Goal: Task Accomplishment & Management: Manage account settings

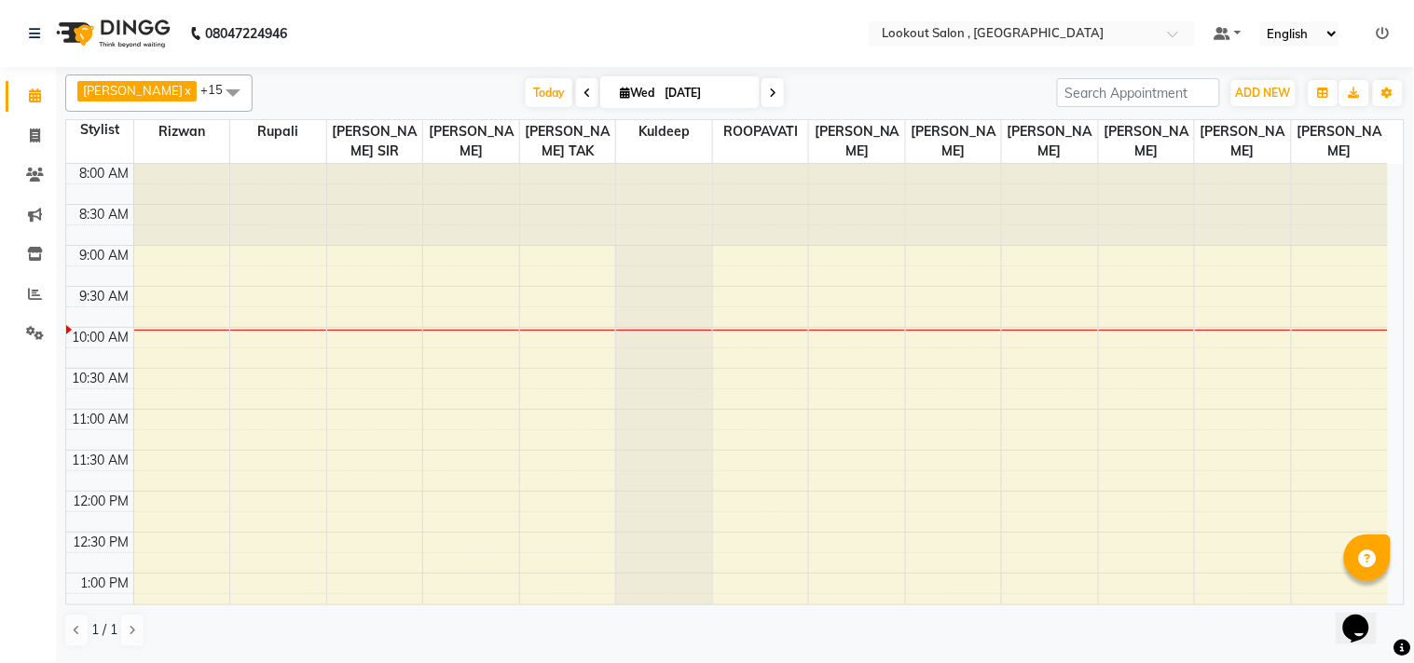
click at [1381, 30] on icon at bounding box center [1382, 33] width 13 height 13
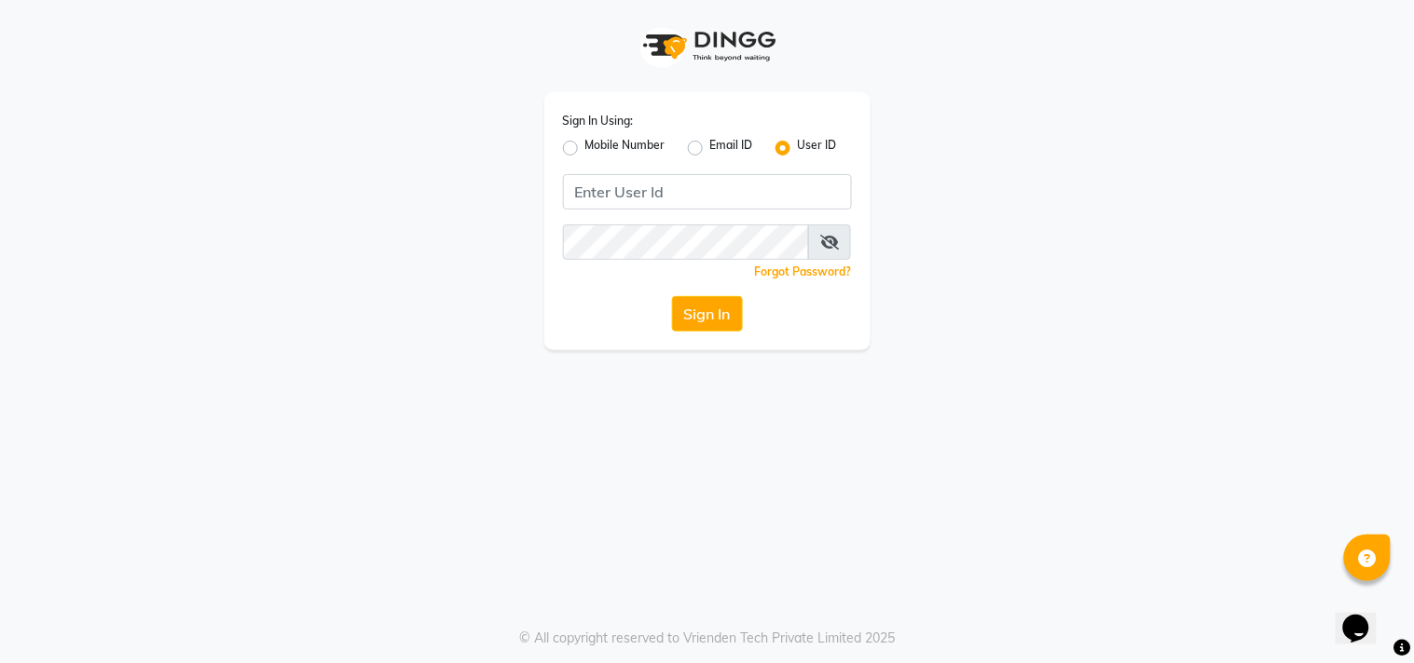
click at [570, 158] on div "Mobile Number" at bounding box center [614, 148] width 103 height 22
click at [581, 137] on div "Mobile Number" at bounding box center [614, 148] width 103 height 22
click at [579, 143] on div "Mobile Number" at bounding box center [614, 148] width 103 height 22
click at [585, 145] on label "Mobile Number" at bounding box center [625, 148] width 80 height 22
click at [585, 145] on input "Mobile Number" at bounding box center [591, 143] width 12 height 12
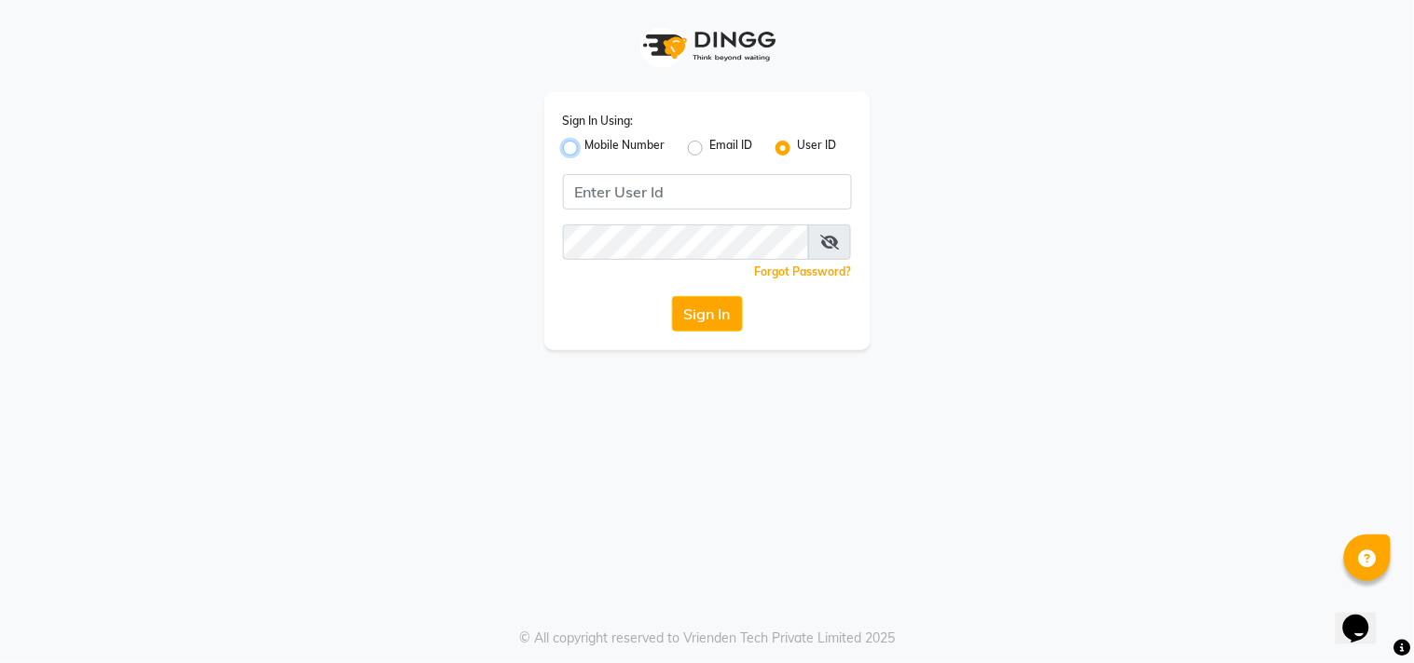
radio input "true"
radio input "false"
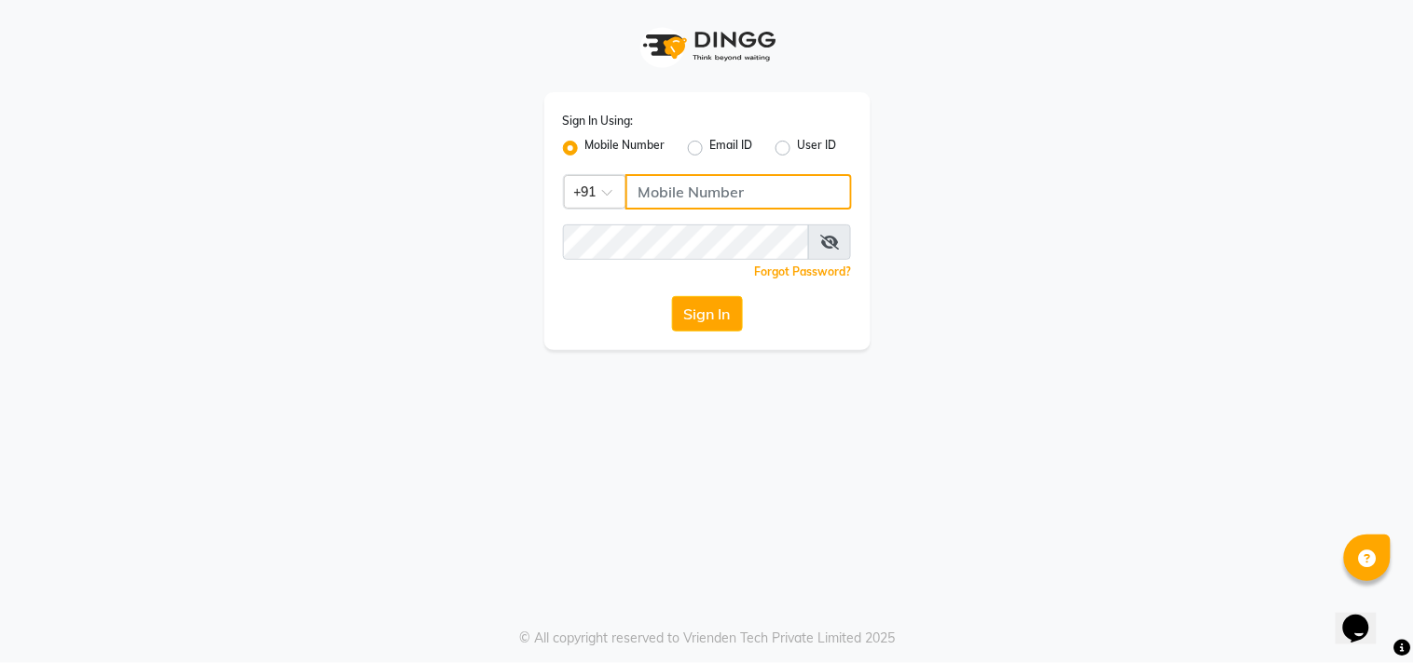
click at [702, 194] on input "Username" at bounding box center [738, 191] width 226 height 35
type input "7039634559"
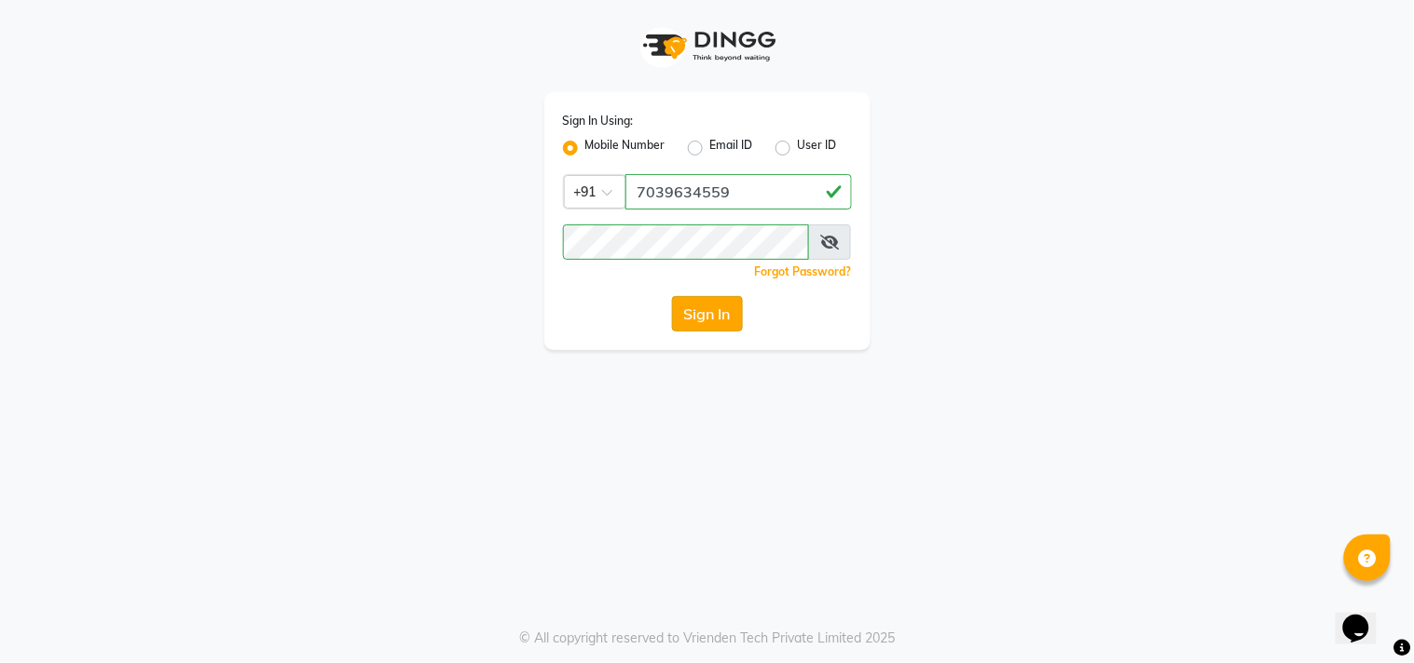
click at [711, 304] on button "Sign In" at bounding box center [707, 313] width 71 height 35
